Goal: Task Accomplishment & Management: Manage account settings

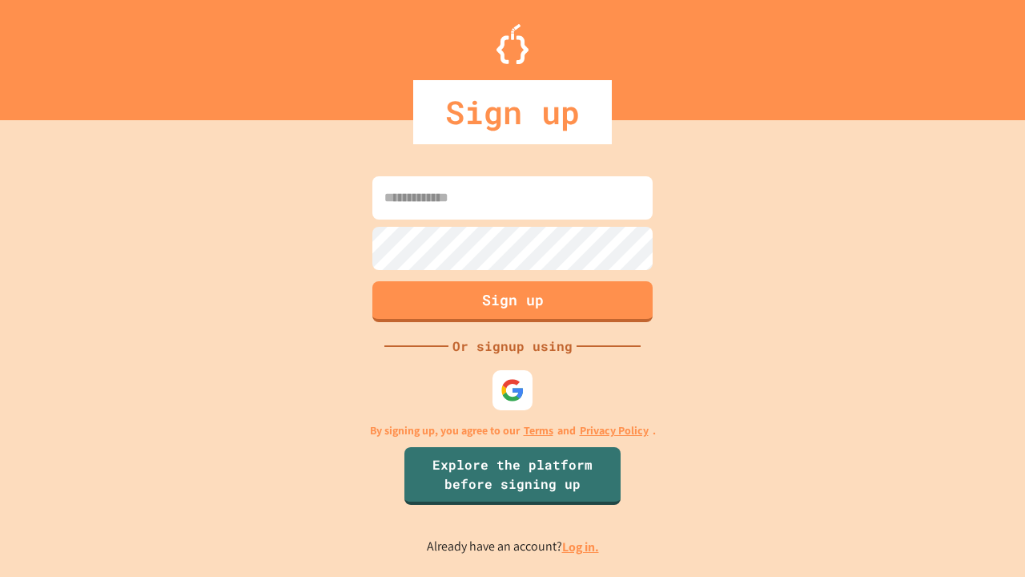
click at [581, 546] on link "Log in." at bounding box center [580, 546] width 37 height 17
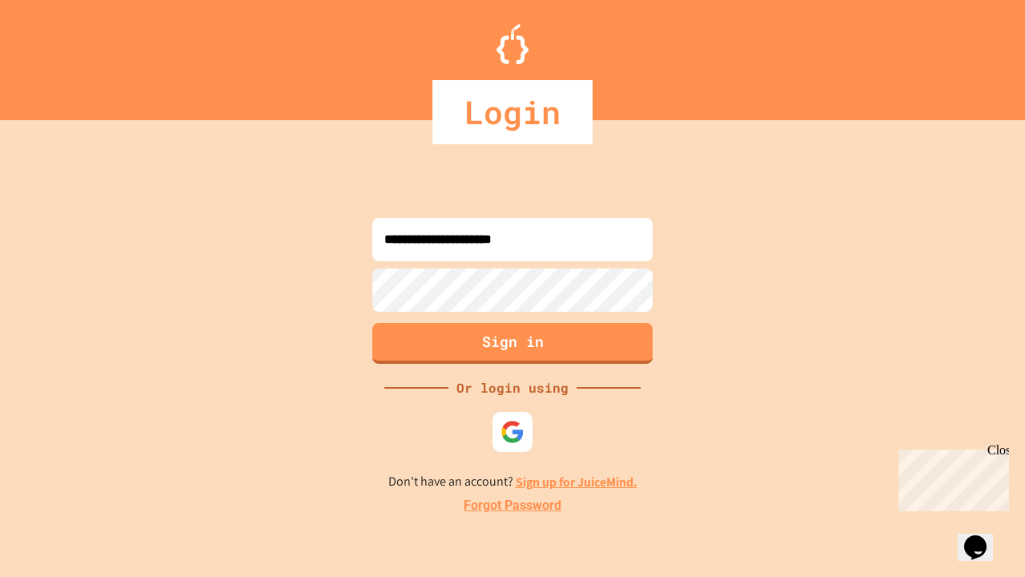
type input "**********"
